Goal: Information Seeking & Learning: Learn about a topic

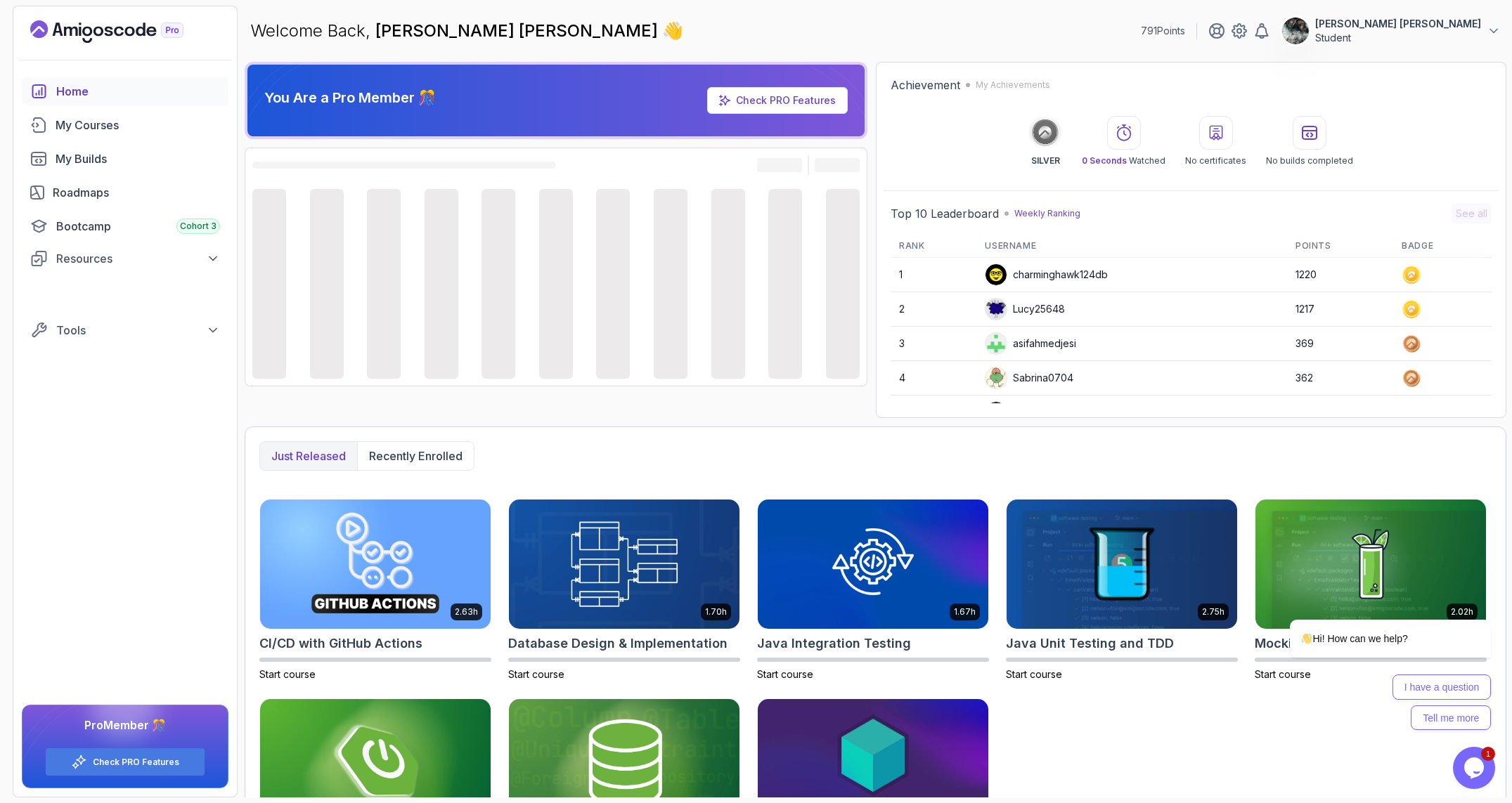
click at [1453, 764] on div "Opens Chat This icon Opens the chat window." at bounding box center [1474, 767] width 42 height 23
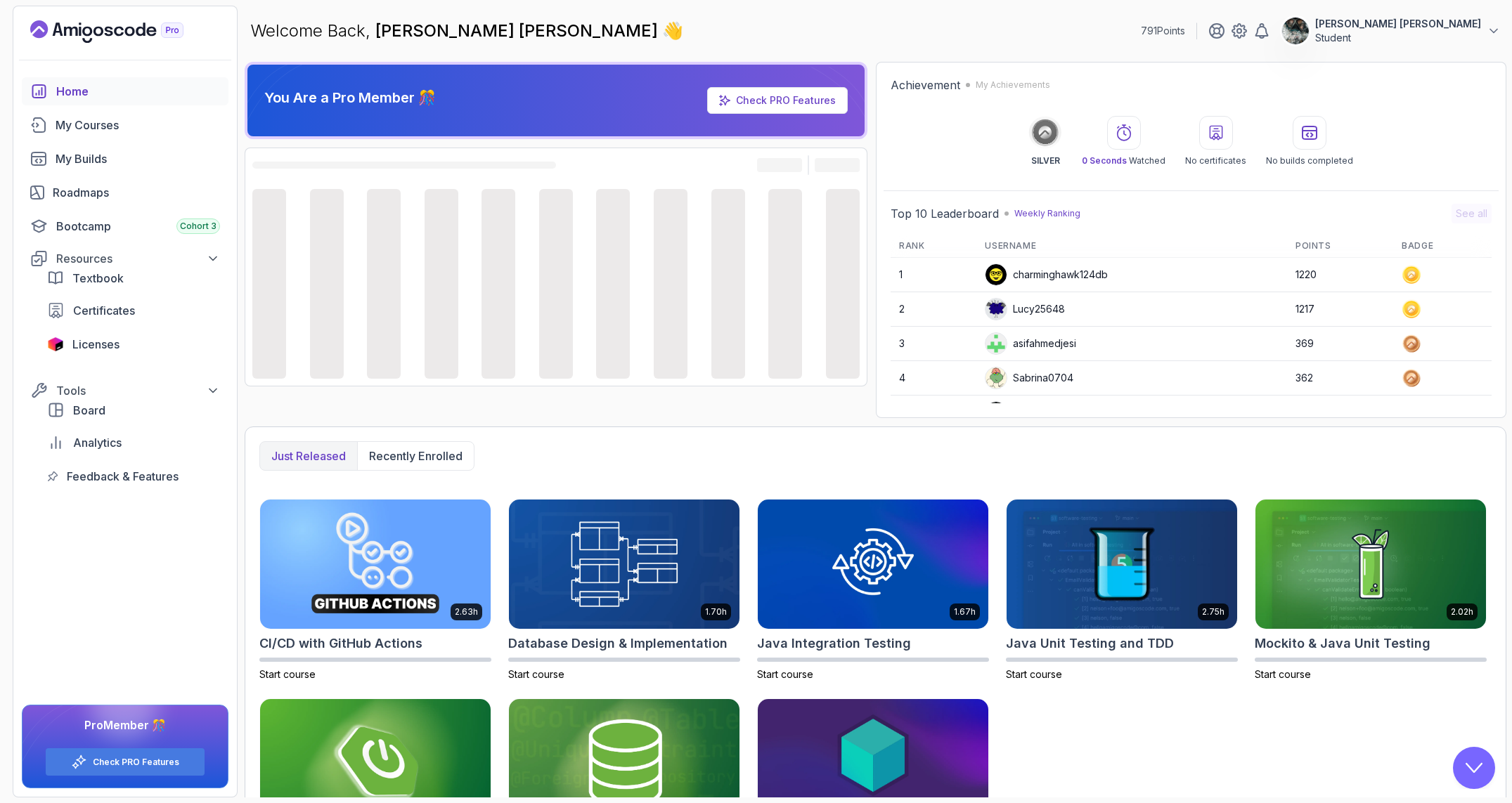
click at [1476, 767] on icon "Close Chat This icon closes the chat window." at bounding box center [1473, 767] width 17 height 17
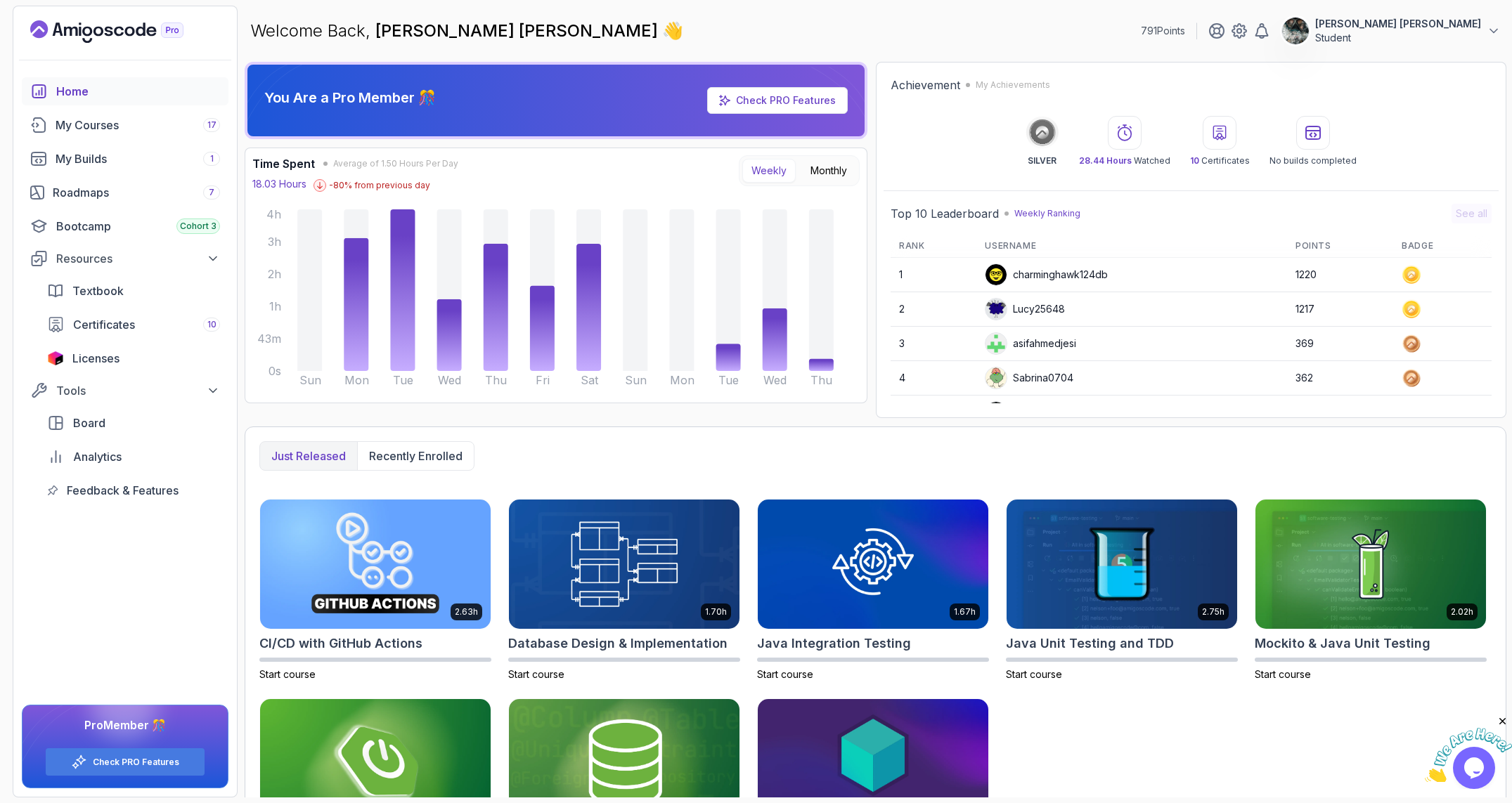
click at [1502, 719] on icon "Close" at bounding box center [1503, 721] width 12 height 12
click at [166, 96] on div "Home" at bounding box center [138, 91] width 163 height 17
click at [148, 130] on div "My Courses 17" at bounding box center [137, 125] width 164 height 17
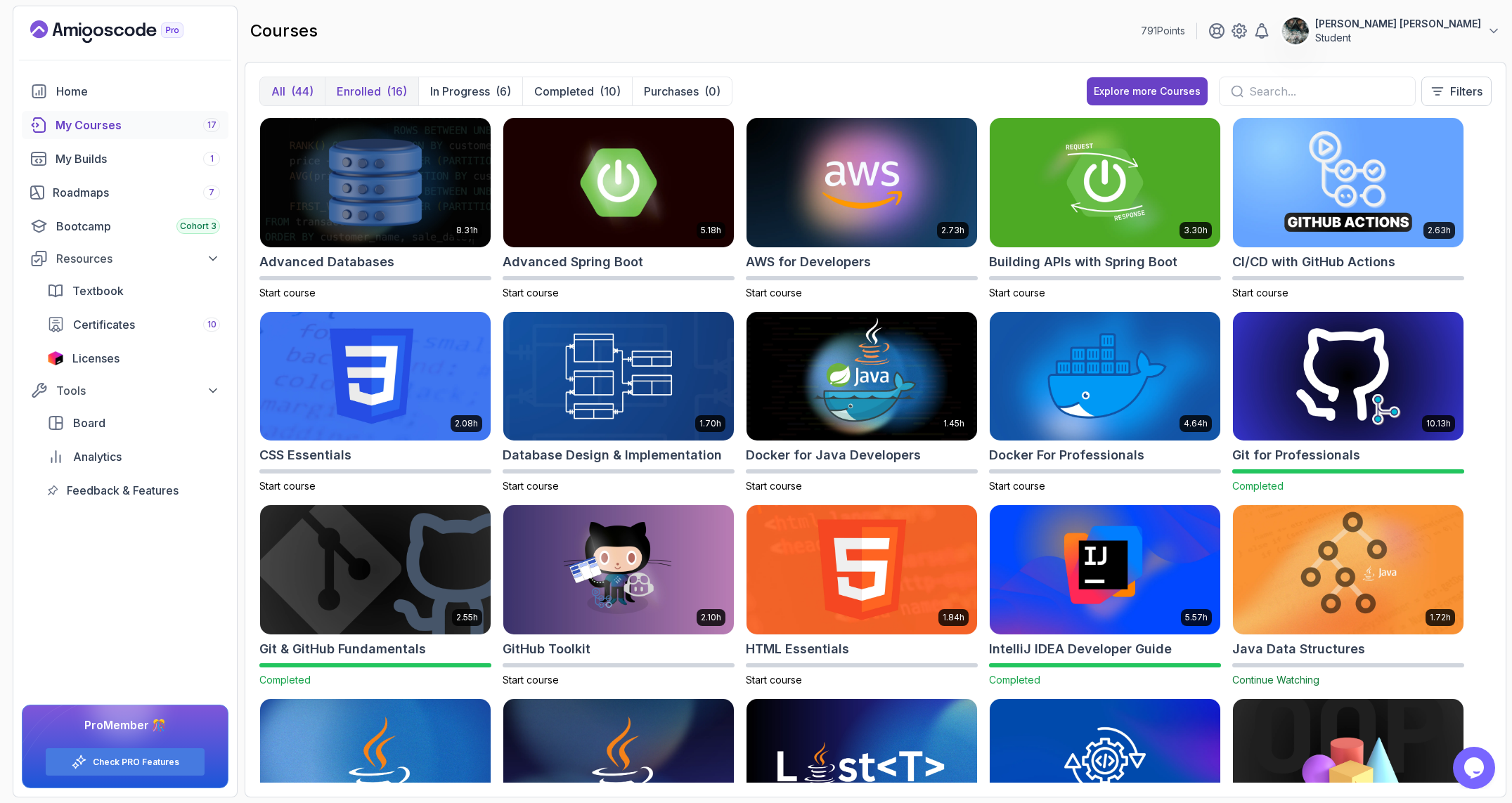
click at [357, 84] on p "Enrolled" at bounding box center [358, 91] width 45 height 17
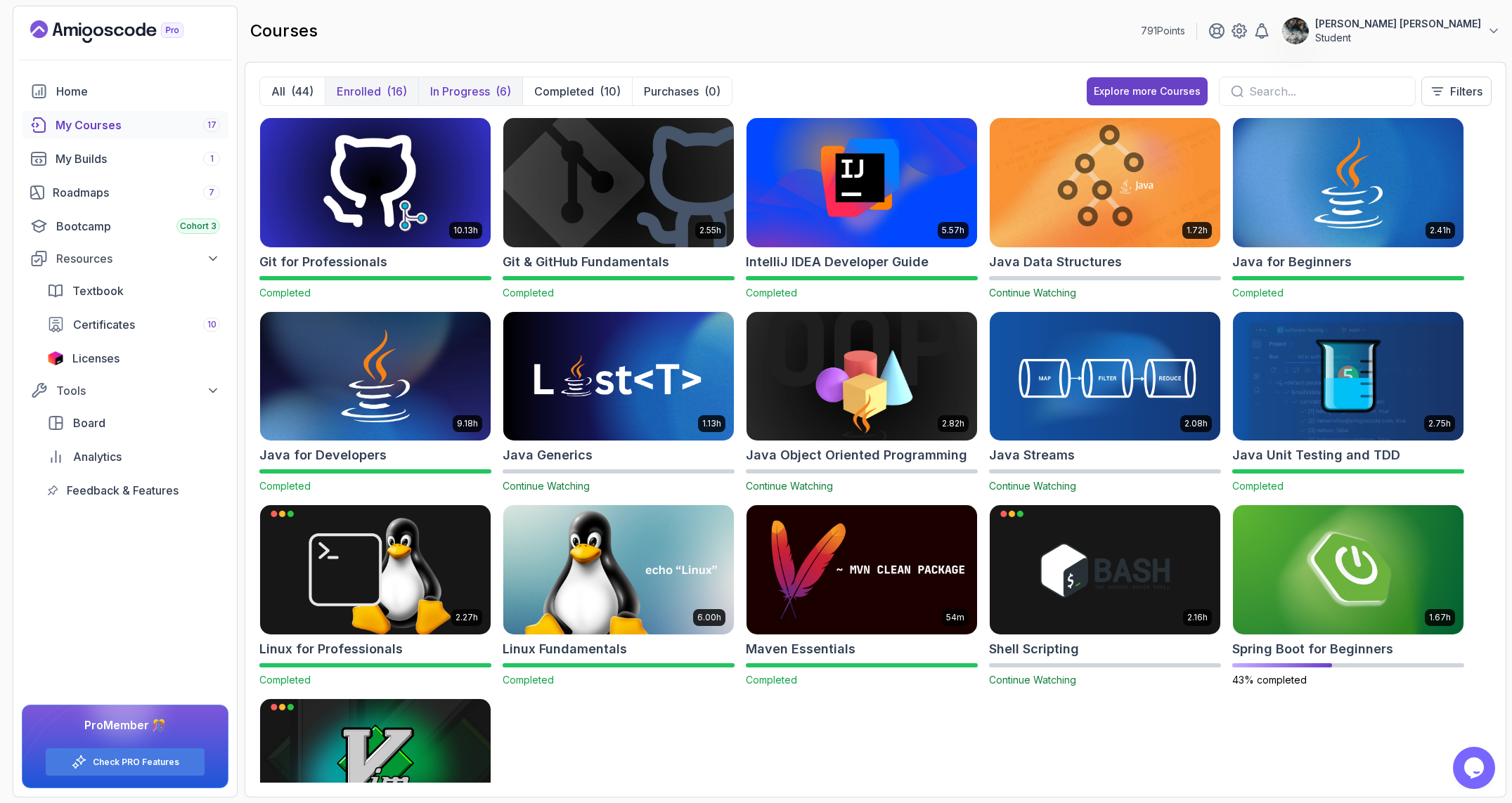
click at [471, 82] on button "In Progress (6)" at bounding box center [470, 91] width 104 height 28
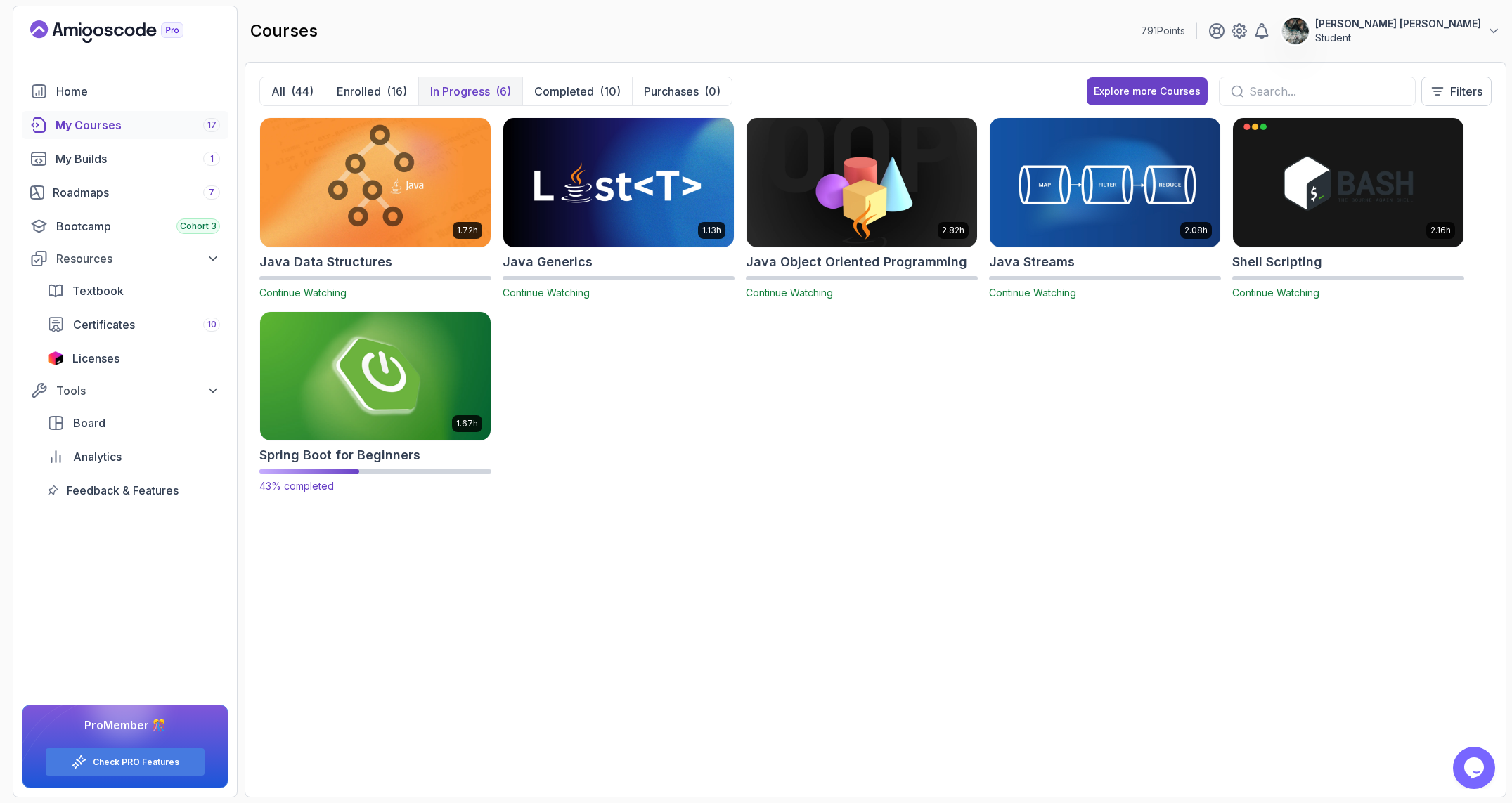
click at [300, 428] on img at bounding box center [375, 376] width 242 height 136
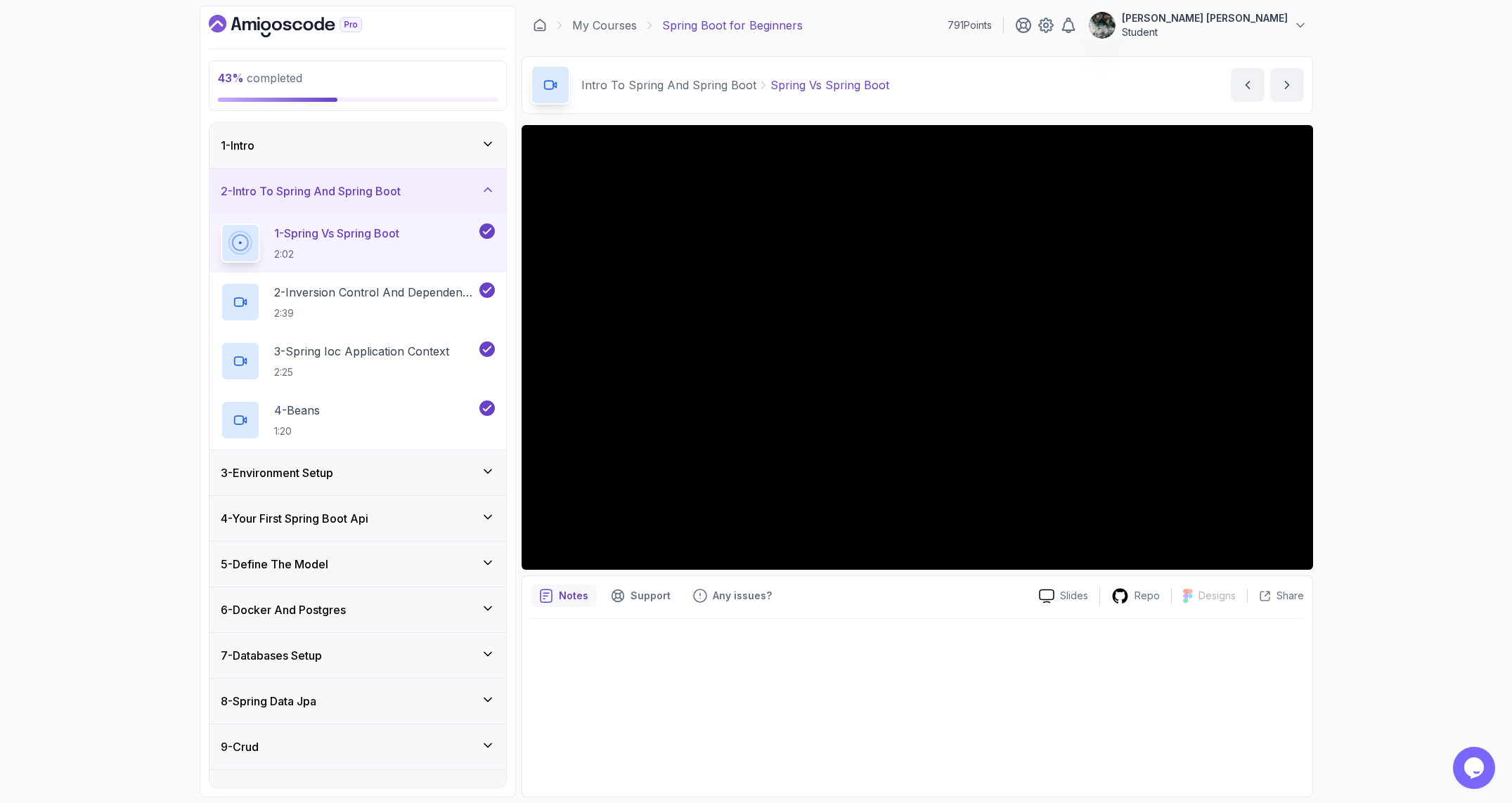
click at [353, 483] on div "3 - Environment Setup" at bounding box center [358, 473] width 296 height 45
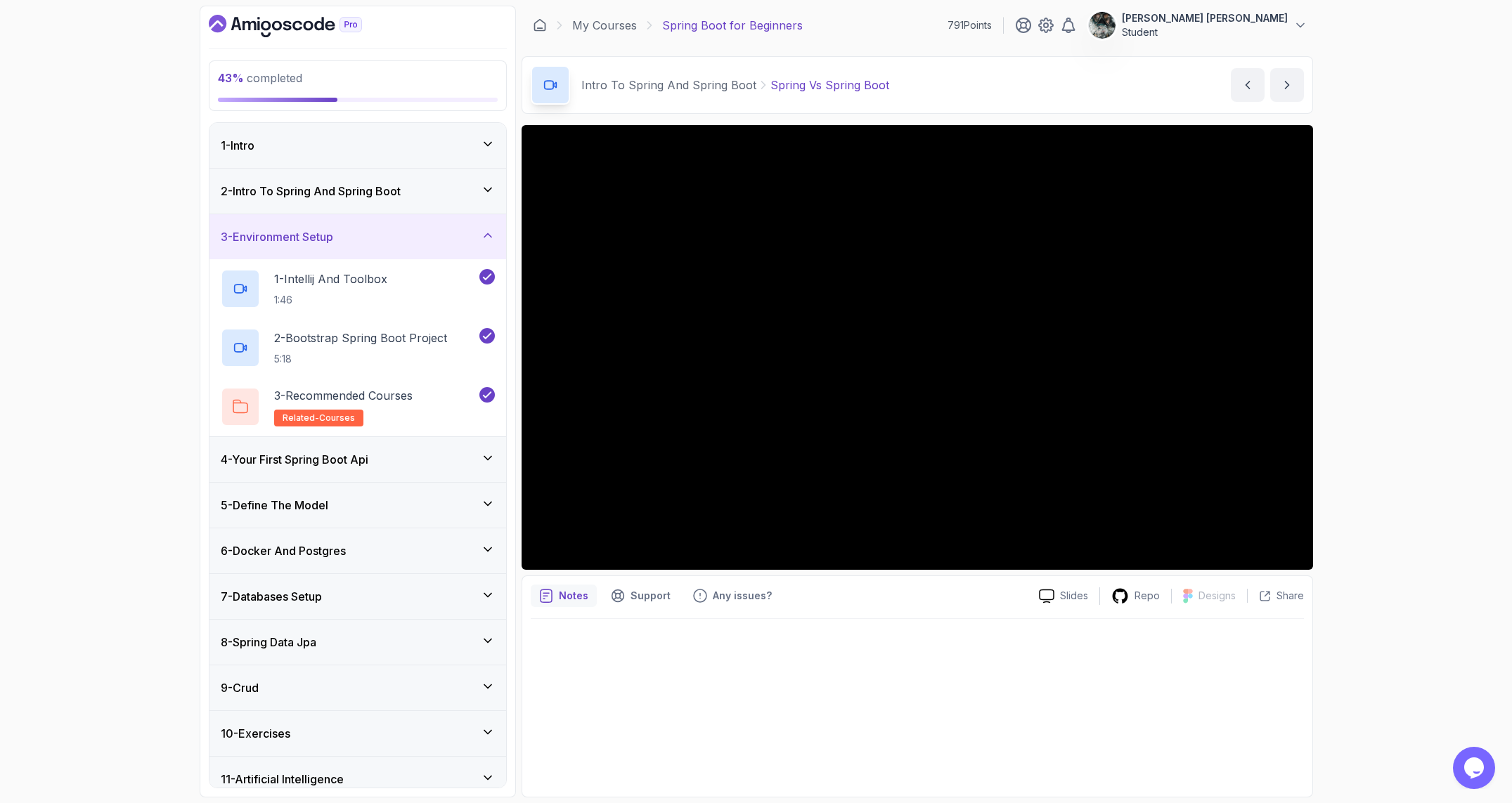
click at [336, 512] on div "5 - Define The Model" at bounding box center [358, 505] width 274 height 17
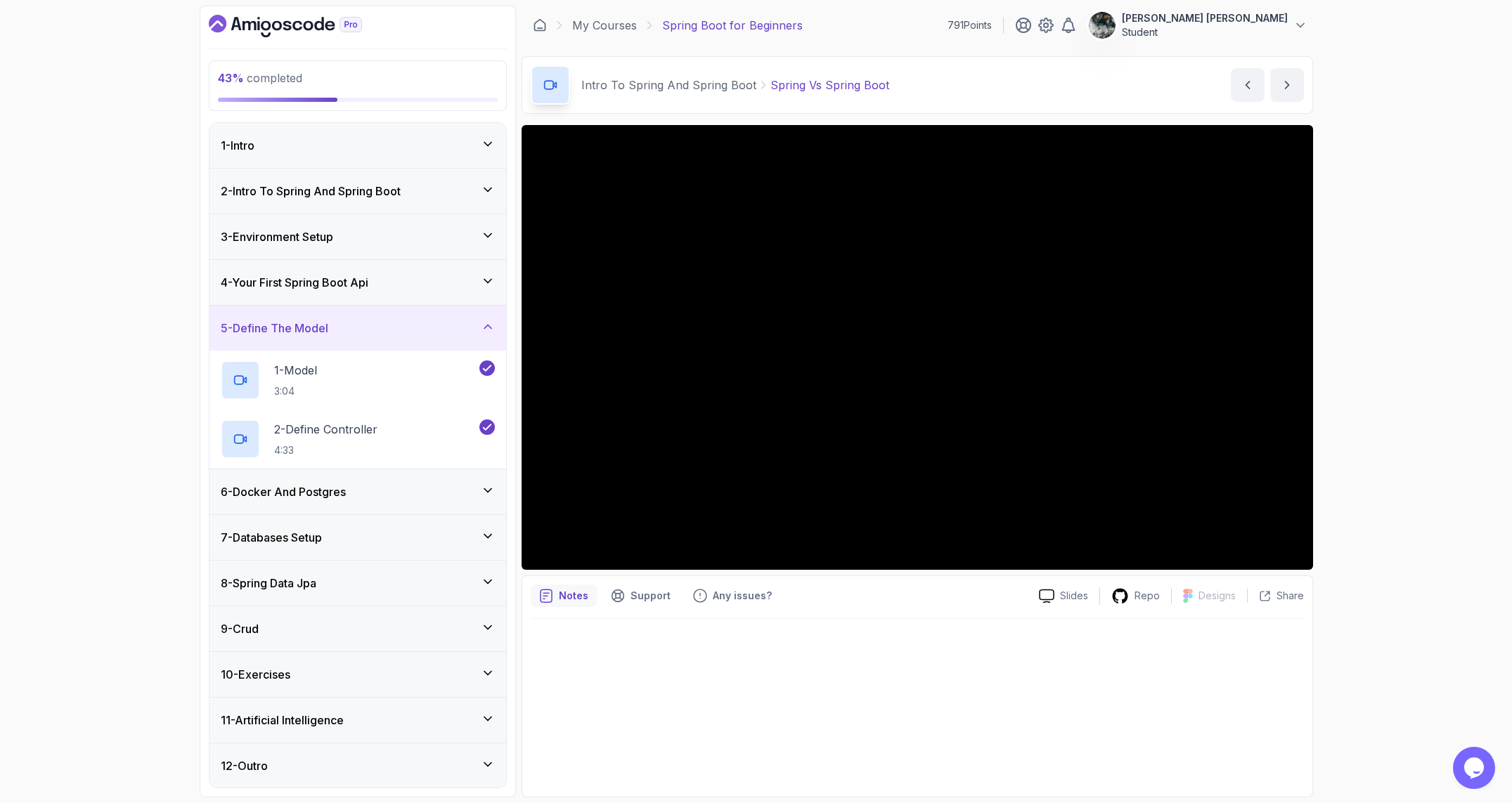
click at [339, 500] on h3 "6 - Docker And Postgres" at bounding box center [282, 492] width 125 height 17
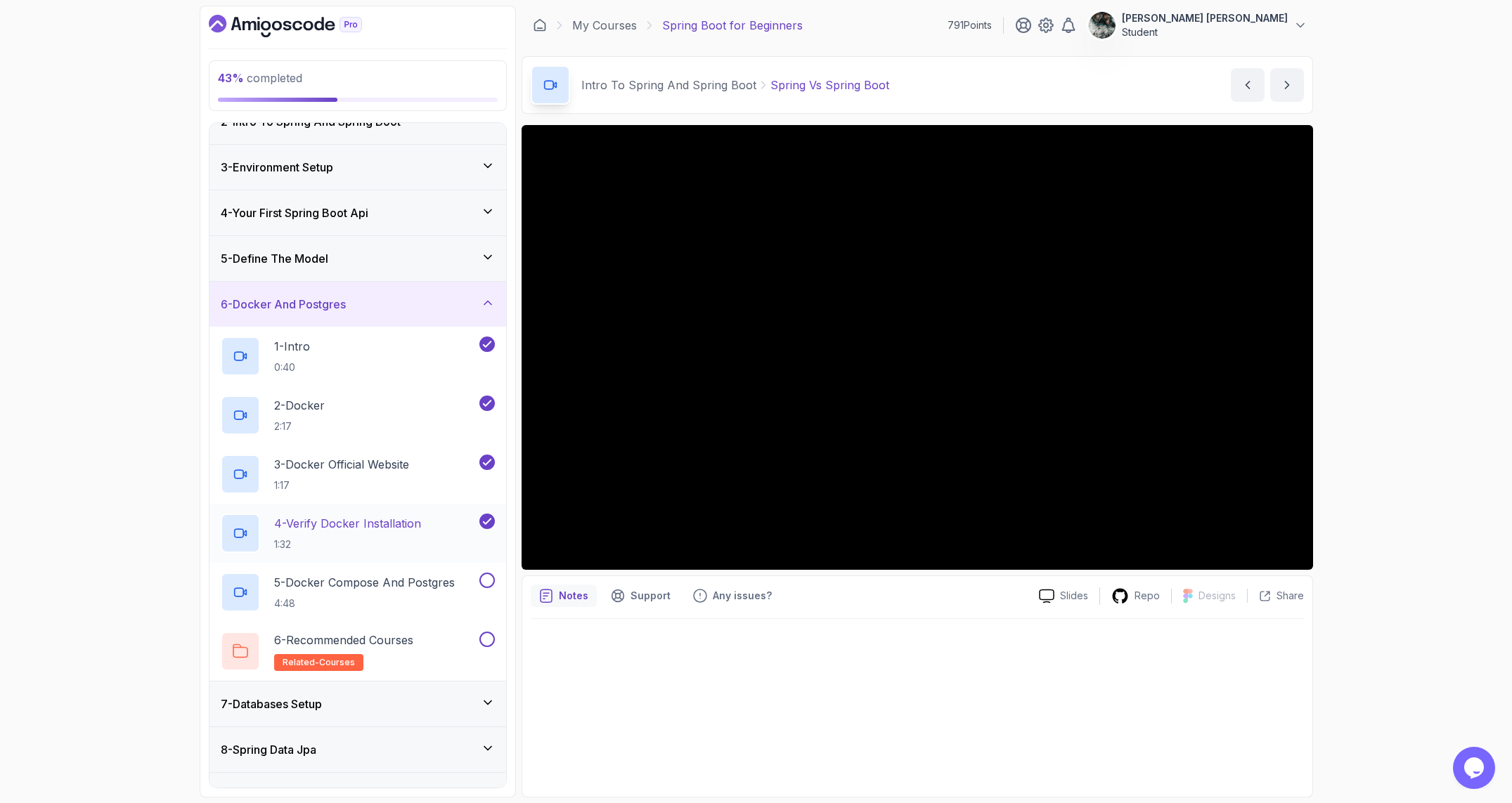
scroll to position [105, 0]
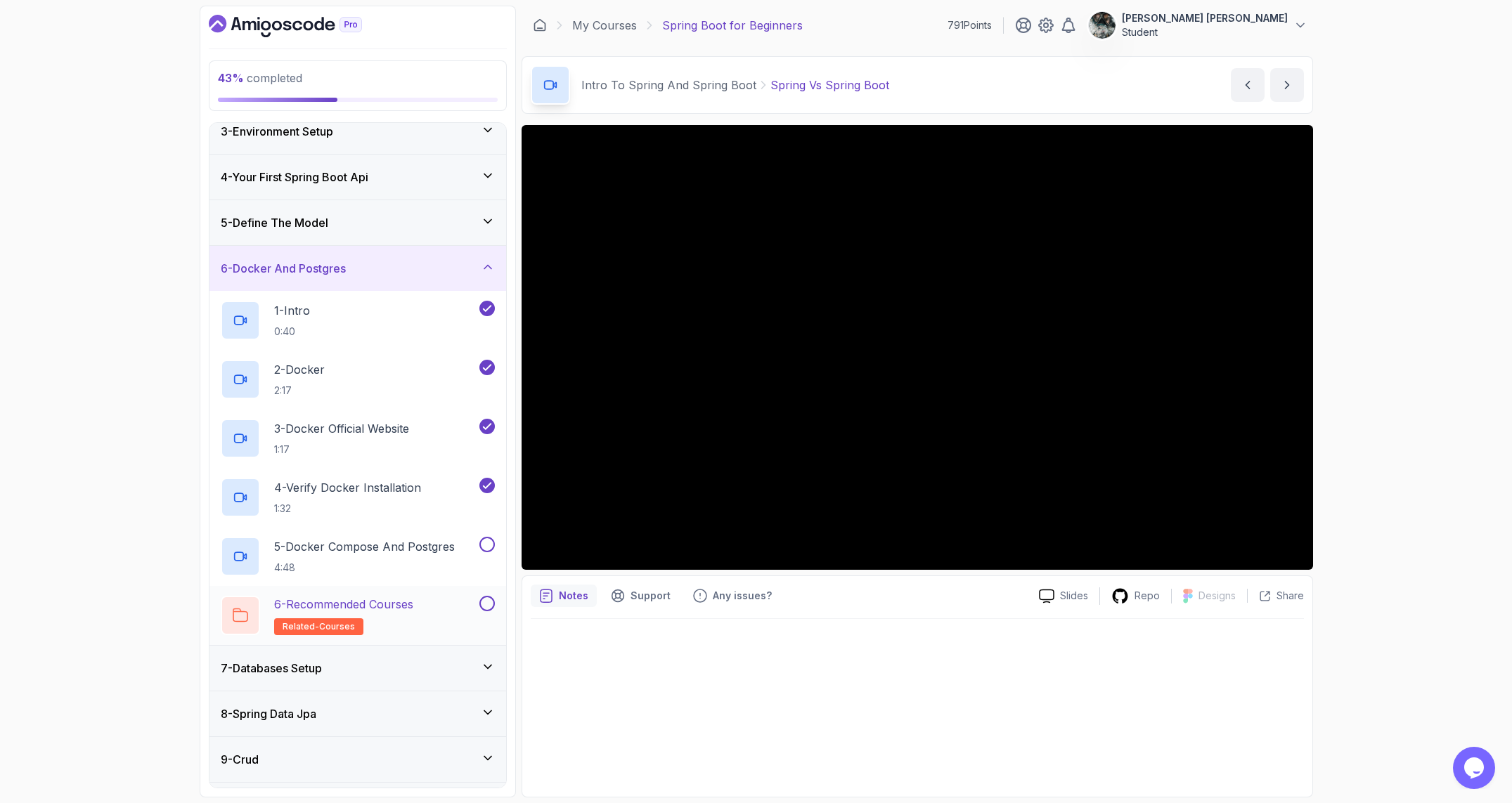
click at [392, 605] on p "6 - Recommended Courses" at bounding box center [344, 604] width 139 height 17
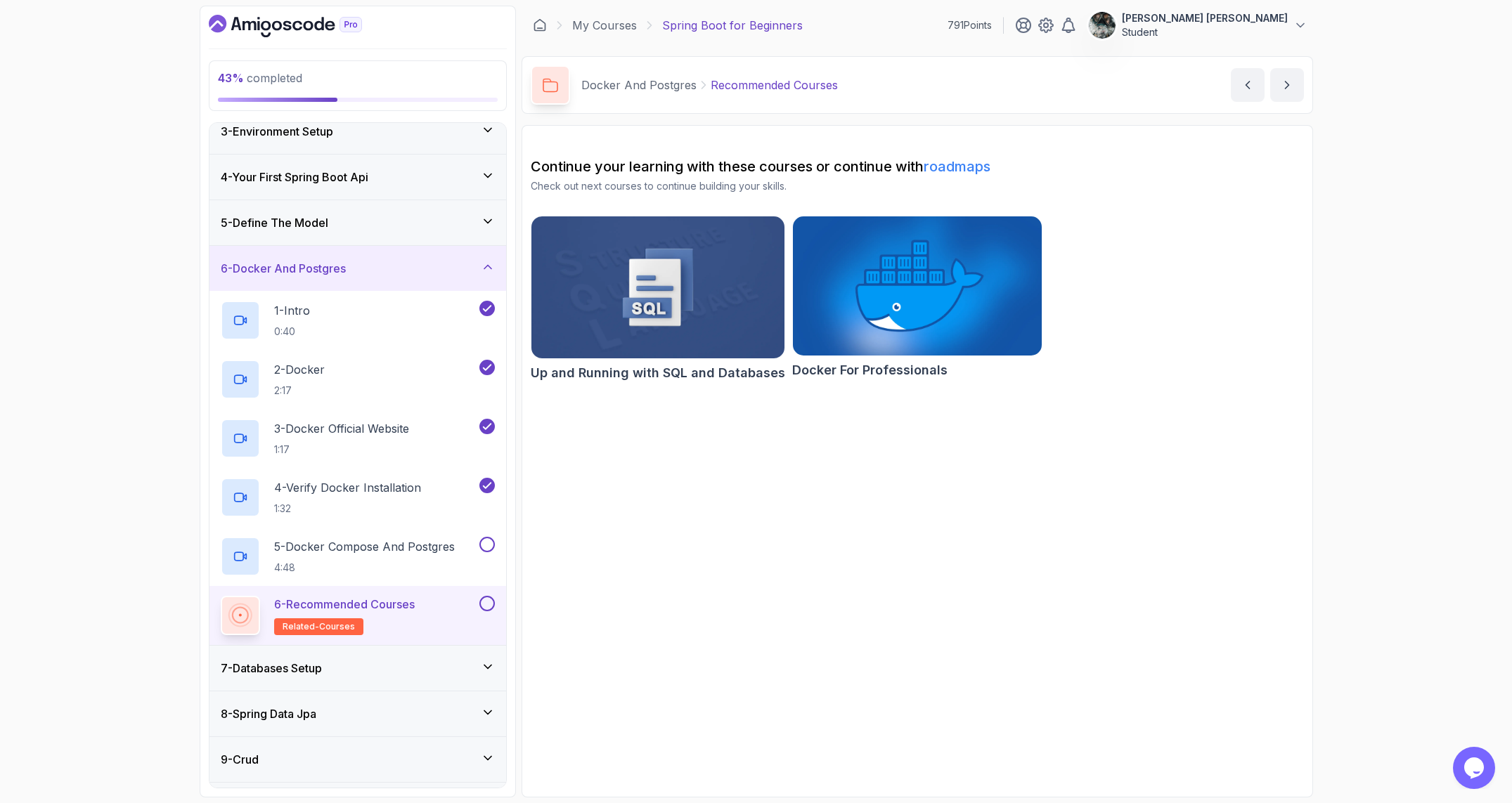
click at [485, 604] on button at bounding box center [487, 603] width 15 height 15
click at [352, 667] on div "7 - Databases Setup" at bounding box center [358, 667] width 274 height 17
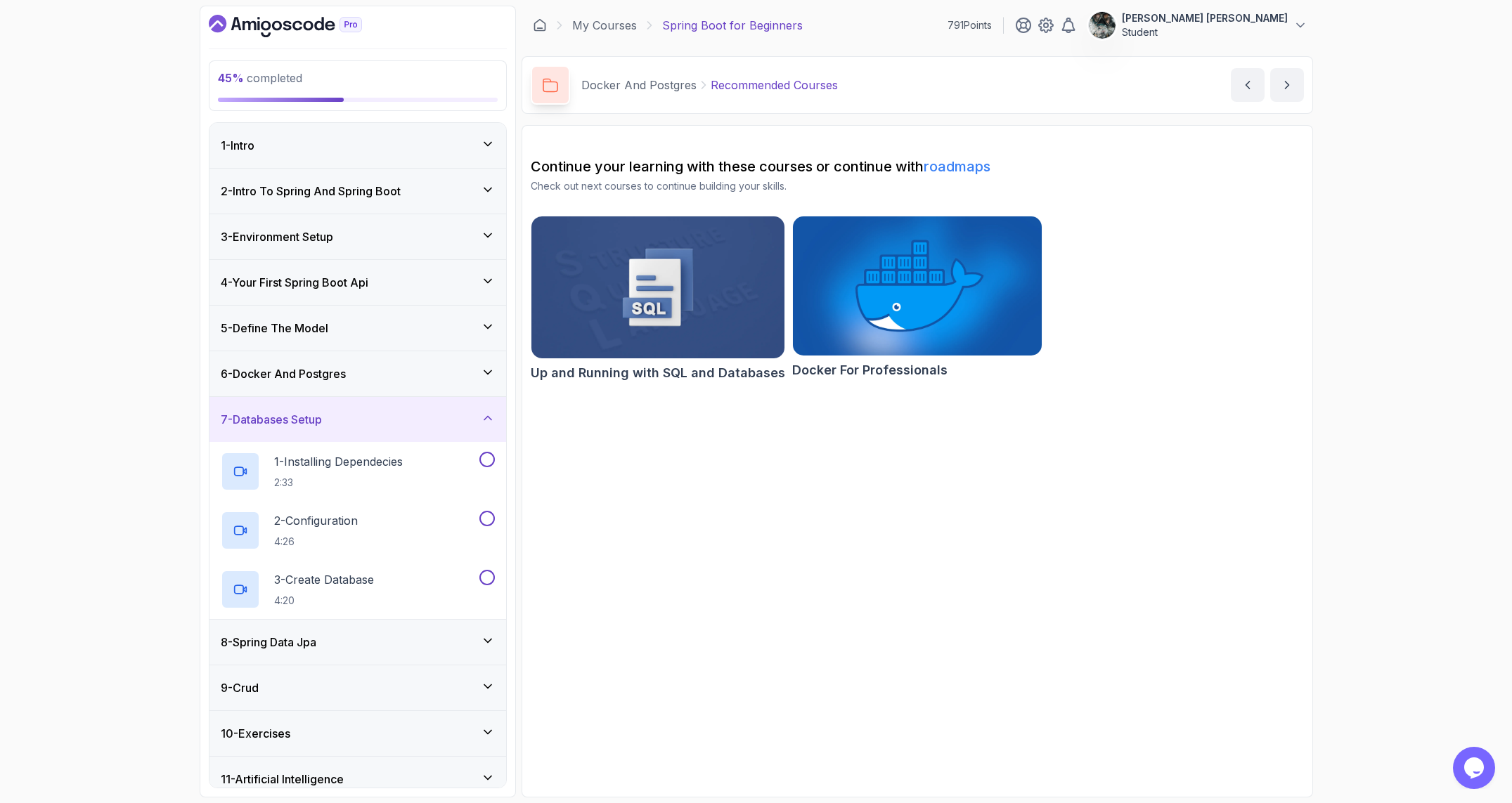
scroll to position [60, 0]
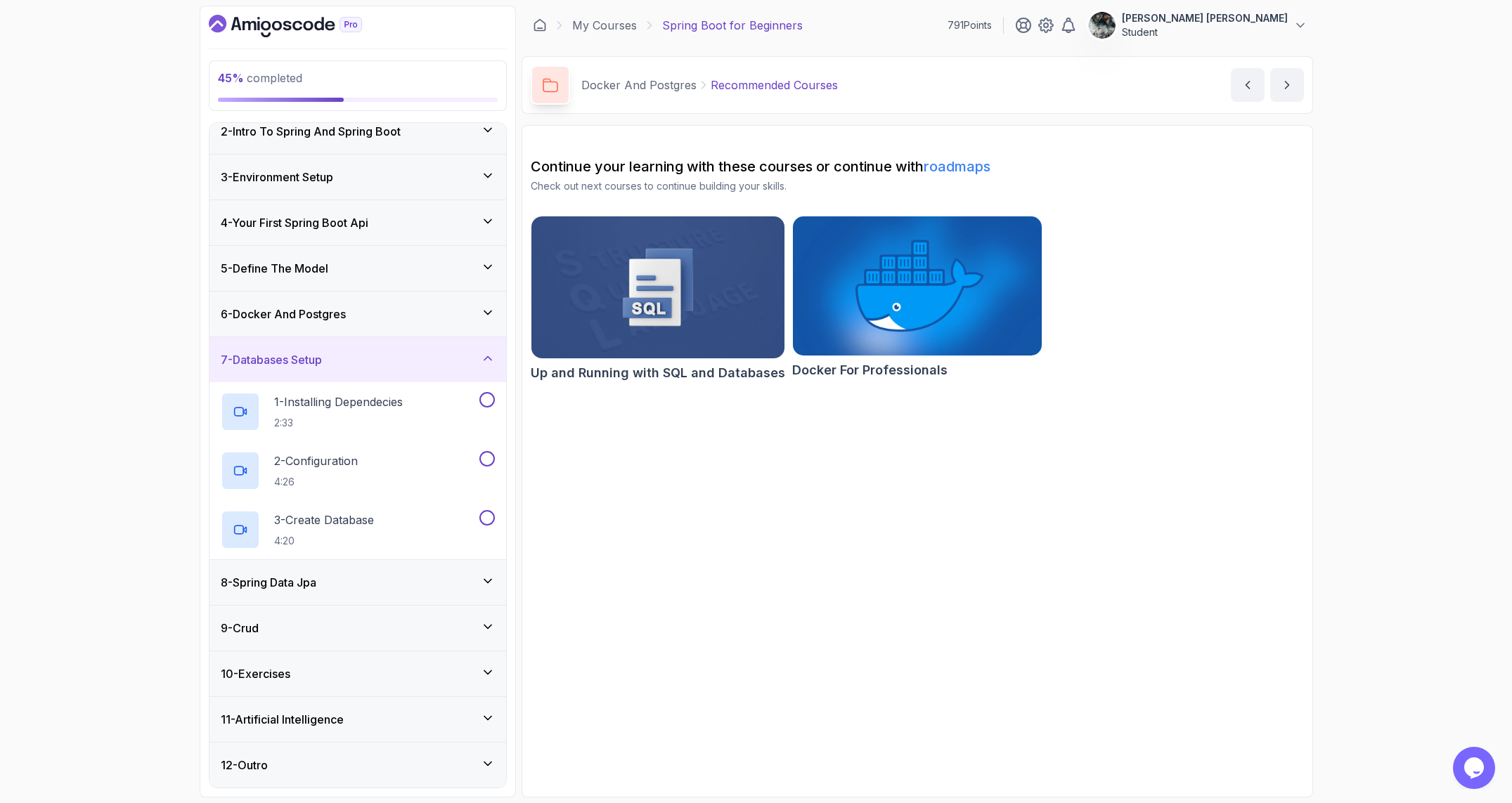
click at [415, 297] on div "6 - Docker And Postgres" at bounding box center [358, 314] width 296 height 45
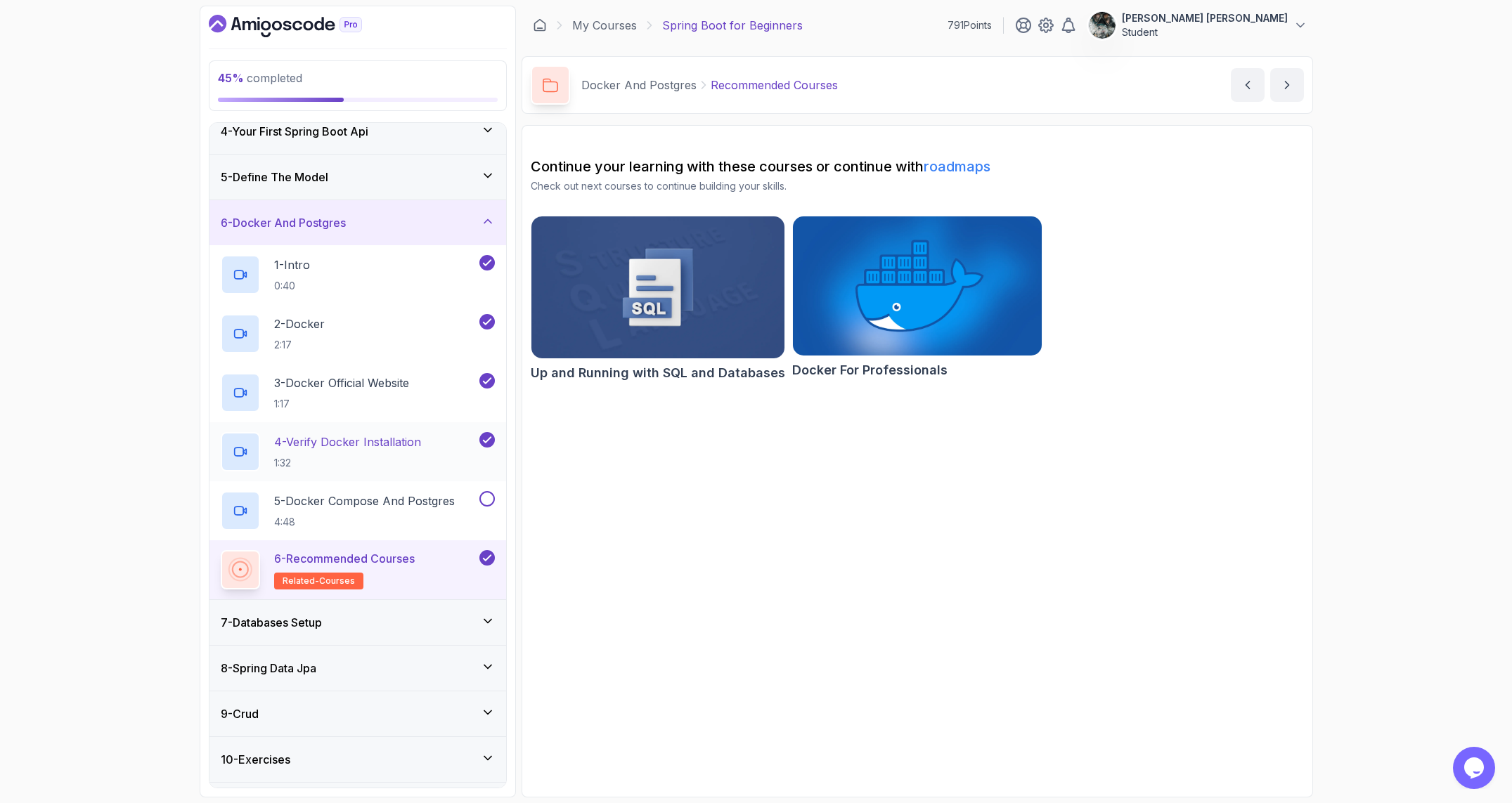
scroll to position [168, 0]
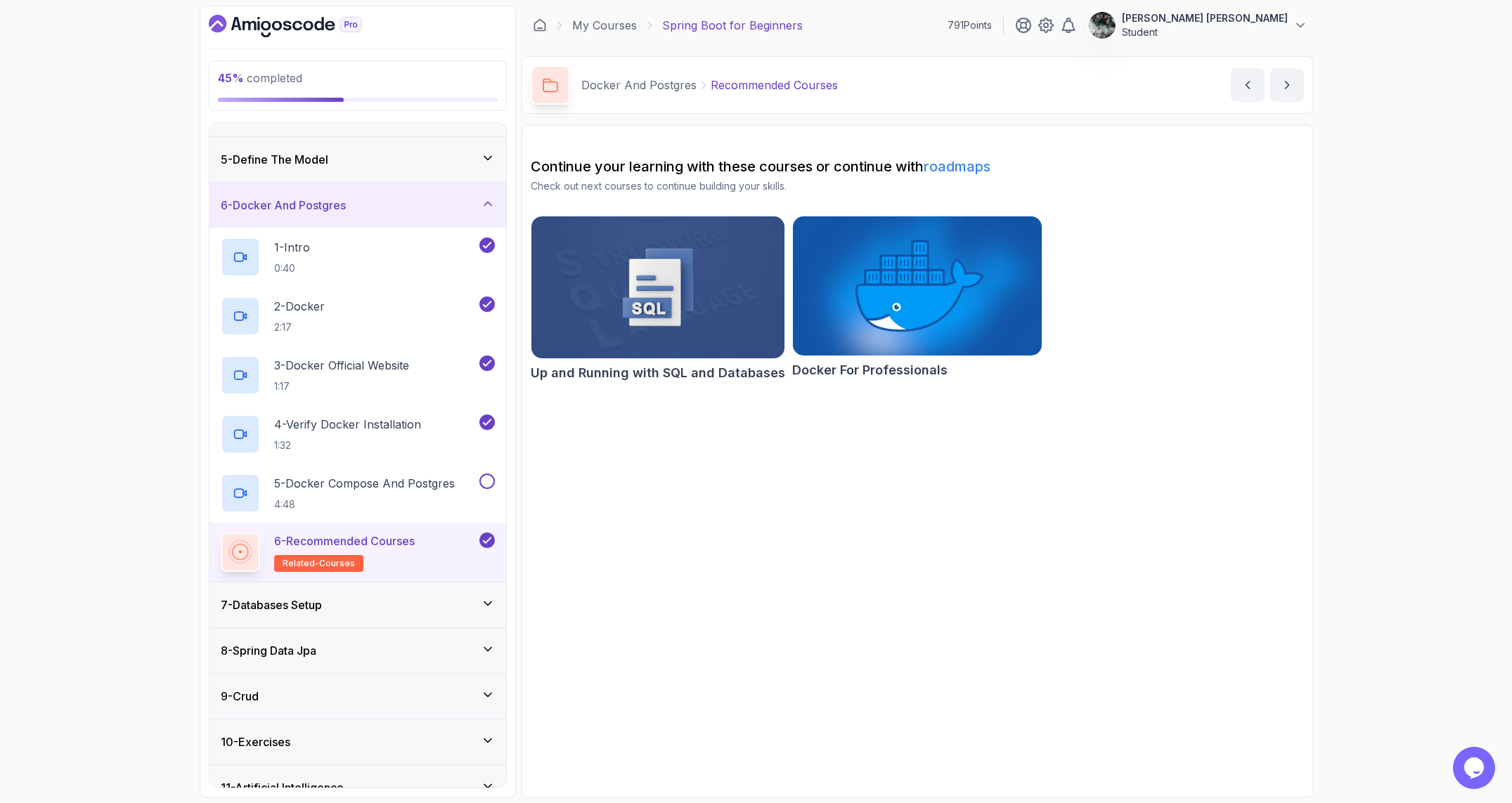
click at [988, 499] on section "Continue your learning with these courses or continue with roadmaps Check out n…" at bounding box center [917, 461] width 792 height 672
click at [439, 599] on div "7 - Databases Setup" at bounding box center [358, 605] width 274 height 17
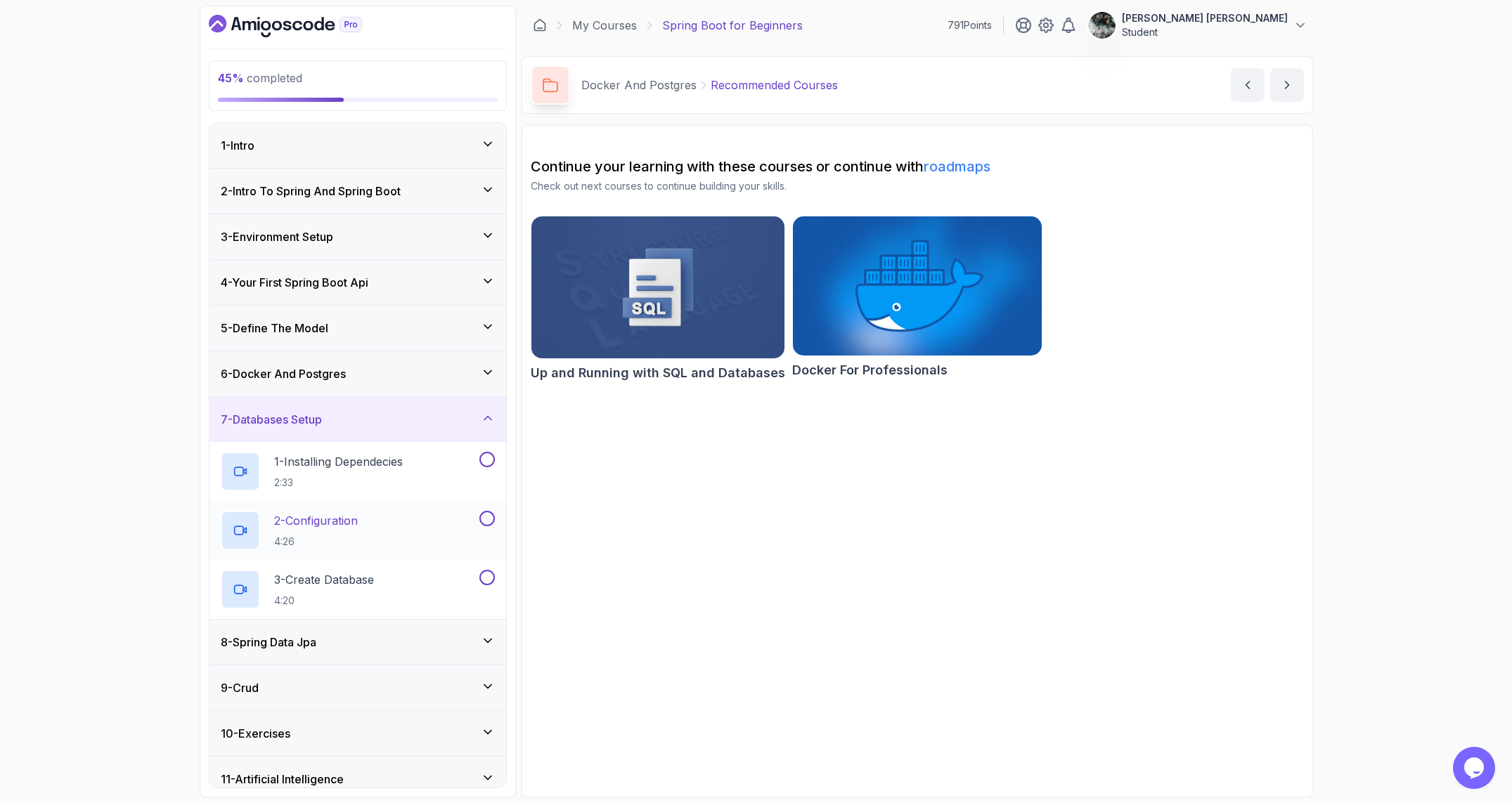
scroll to position [60, 0]
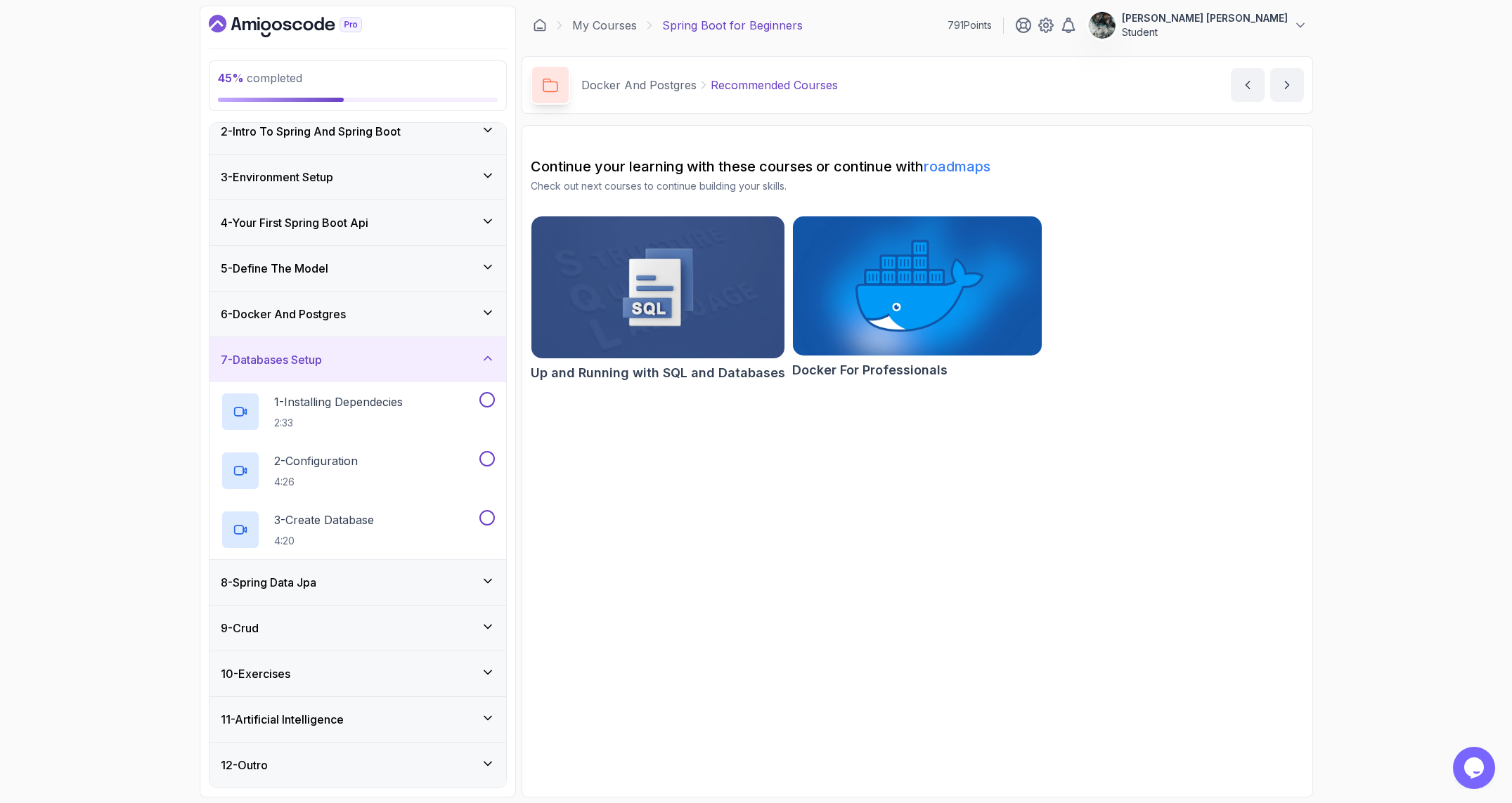
click at [344, 586] on div "8 - Spring Data Jpa" at bounding box center [358, 582] width 274 height 17
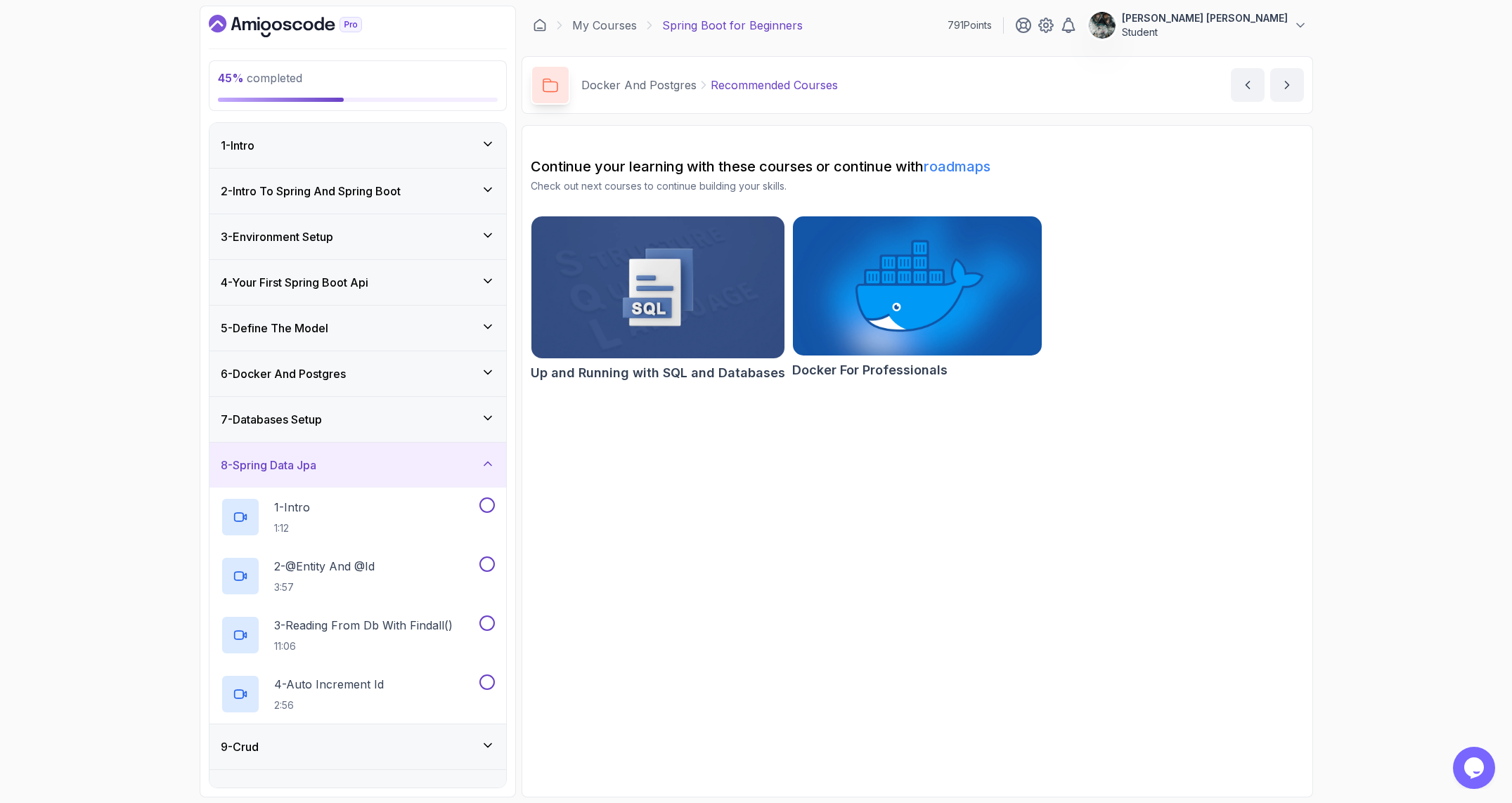
scroll to position [1, 0]
click at [379, 751] on div "9 - Crud" at bounding box center [358, 745] width 274 height 17
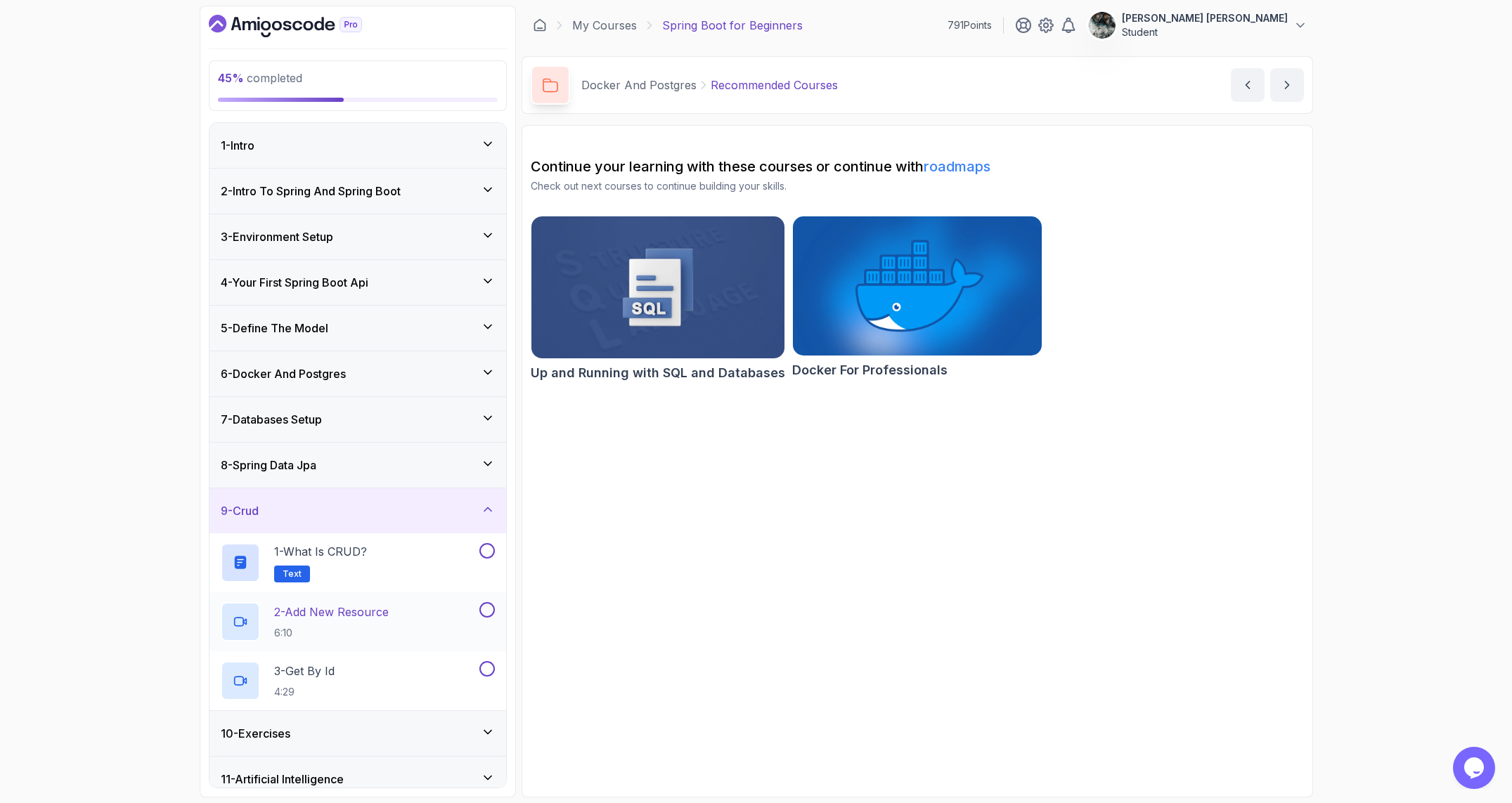
scroll to position [60, 0]
